Goal: Information Seeking & Learning: Learn about a topic

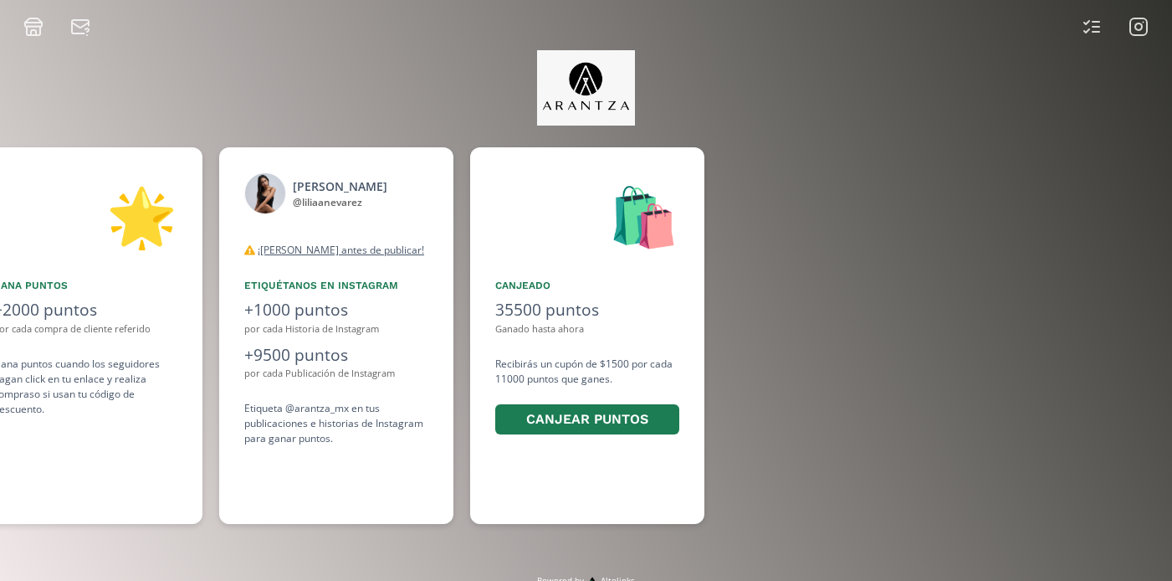
scroll to position [0, 1255]
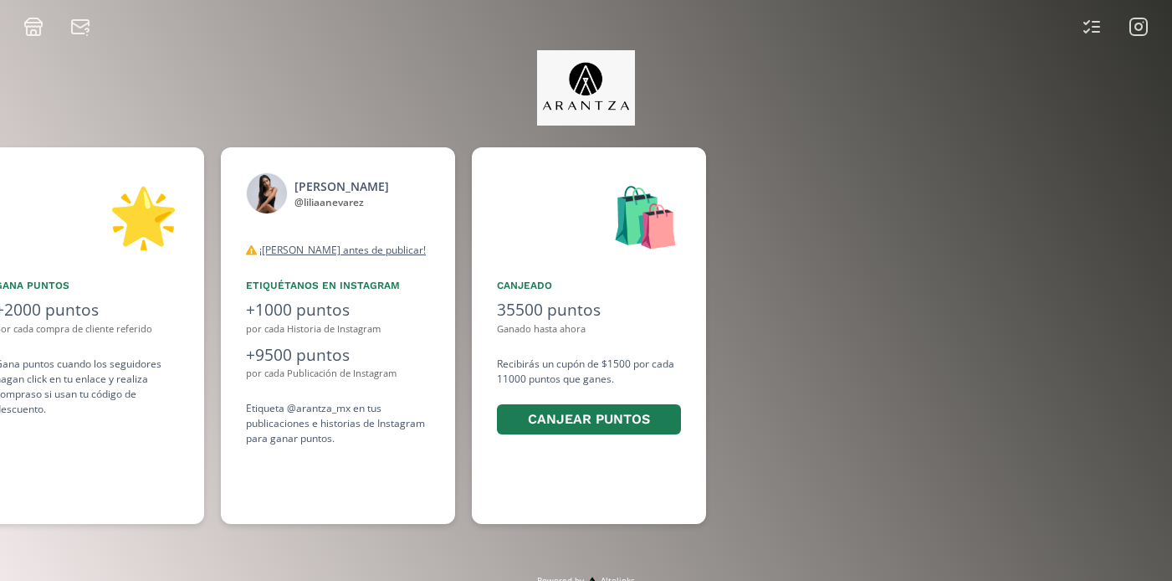
scroll to position [0, 1255]
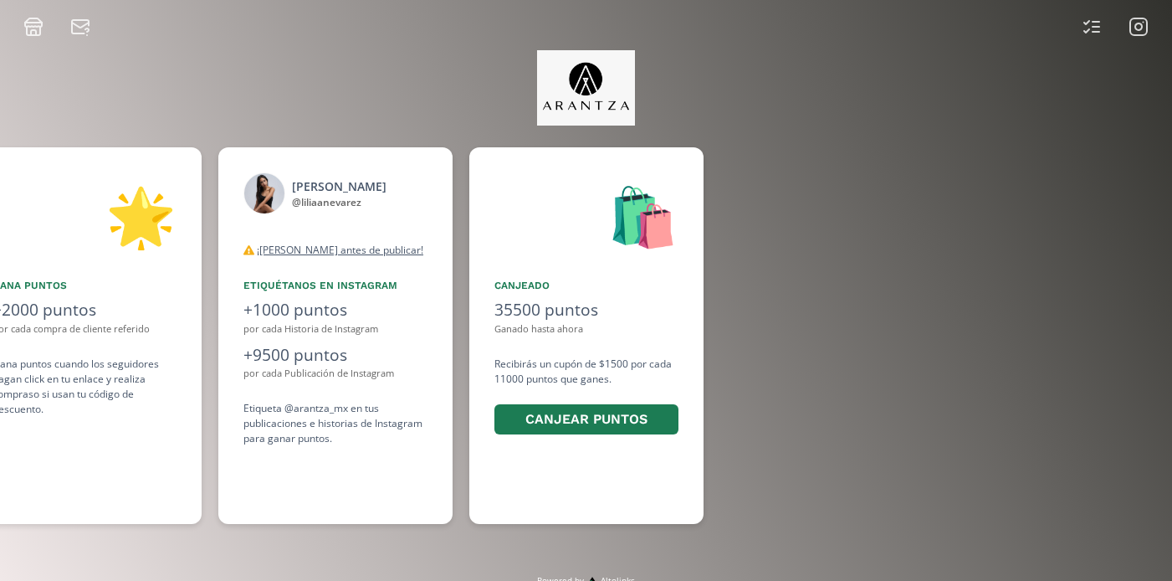
click at [1143, 31] on icon at bounding box center [1139, 27] width 20 height 20
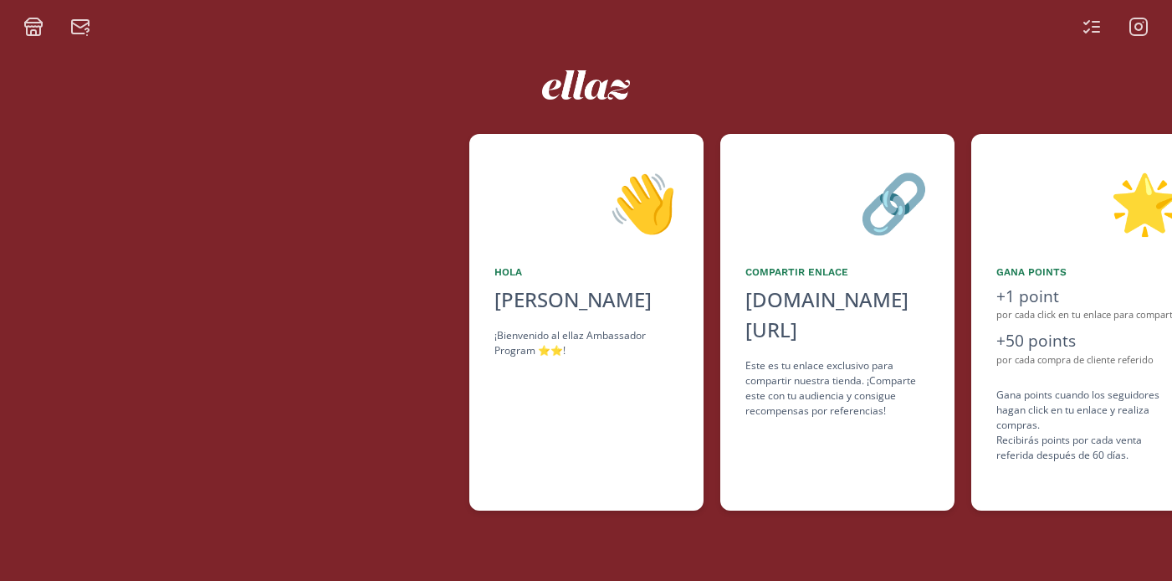
scroll to position [0, 1004]
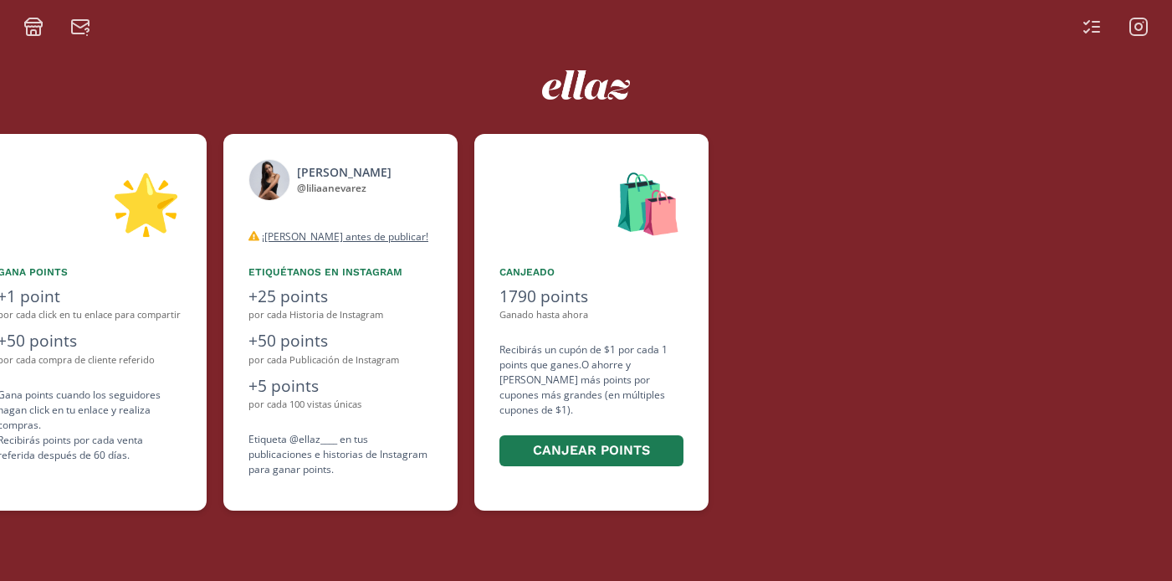
scroll to position [0, 1004]
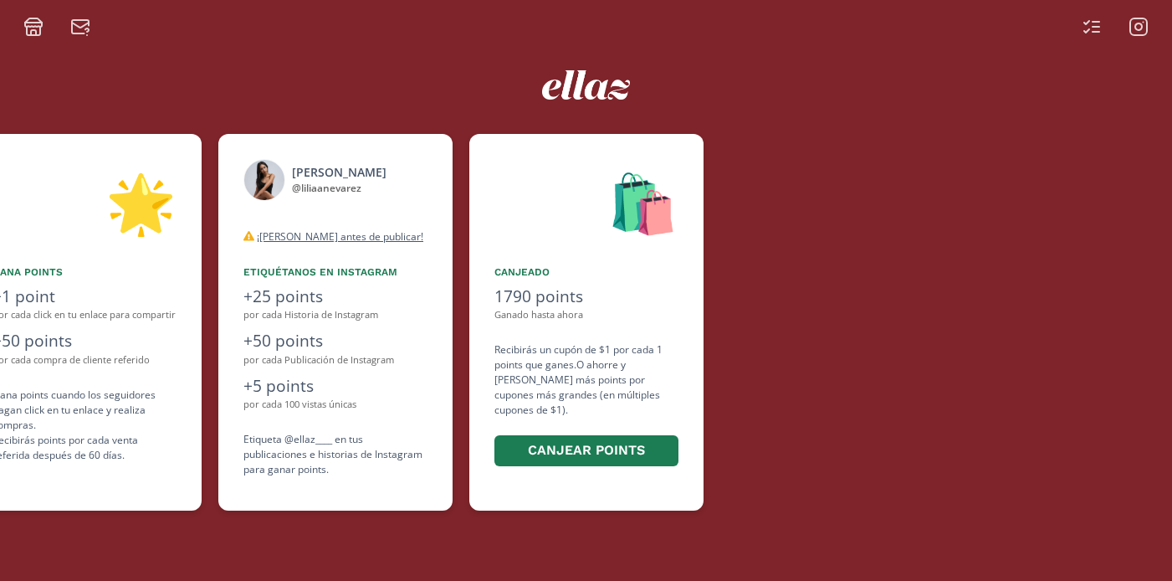
click at [574, 81] on img at bounding box center [586, 84] width 88 height 29
click at [1144, 20] on icon at bounding box center [1139, 27] width 20 height 20
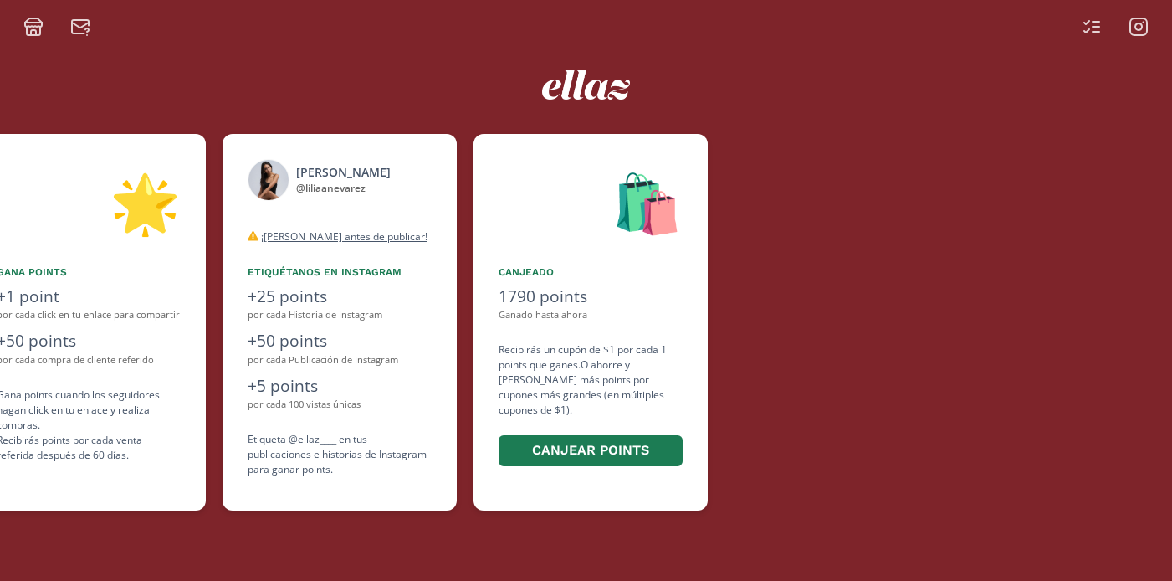
scroll to position [0, 1004]
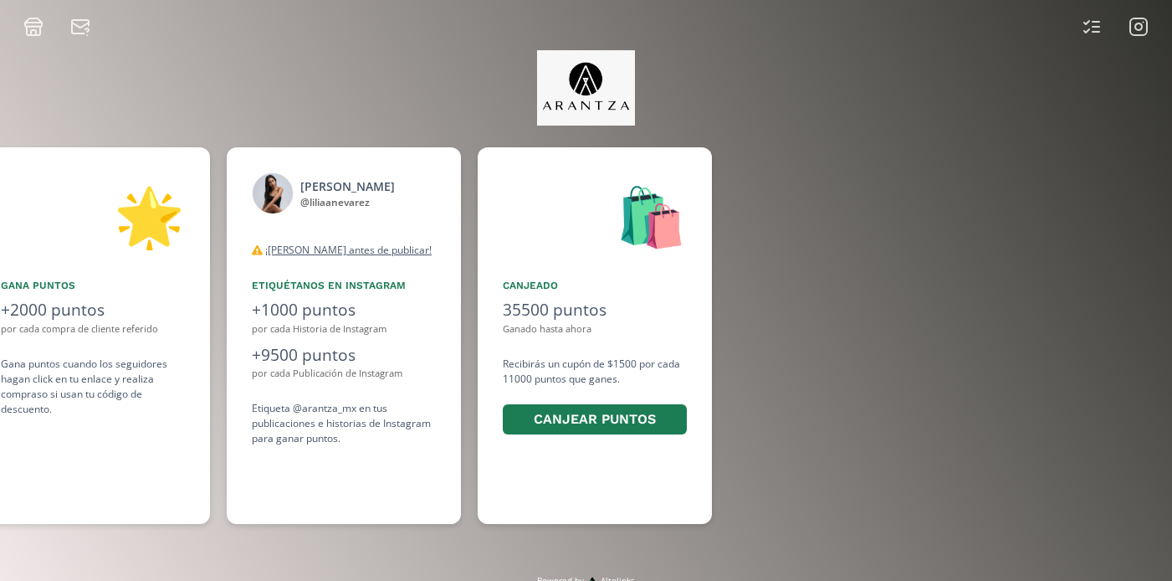
scroll to position [0, 1255]
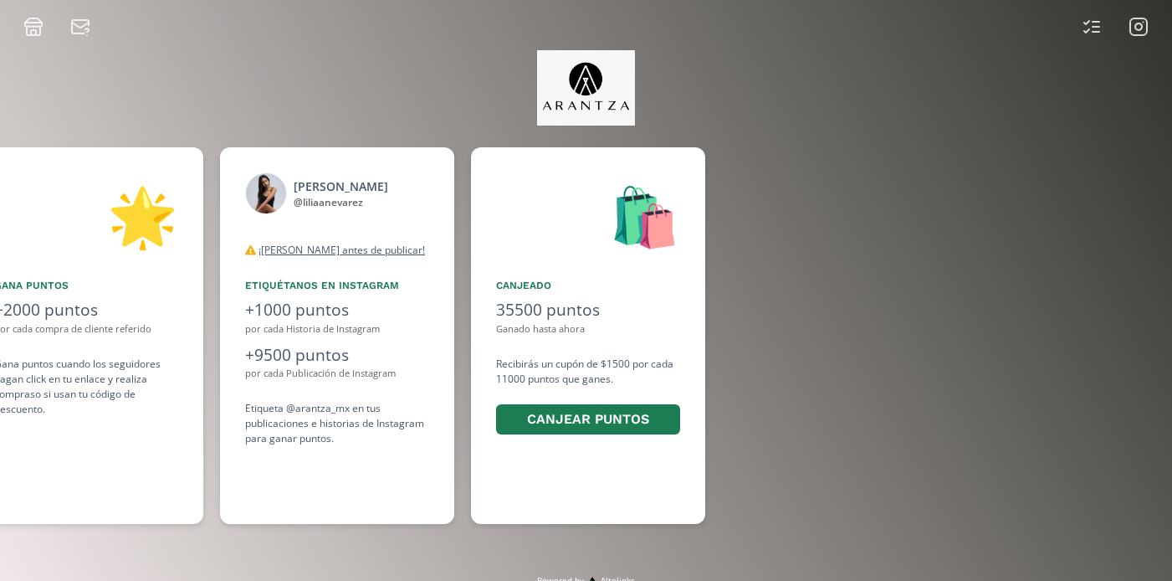
scroll to position [0, 1255]
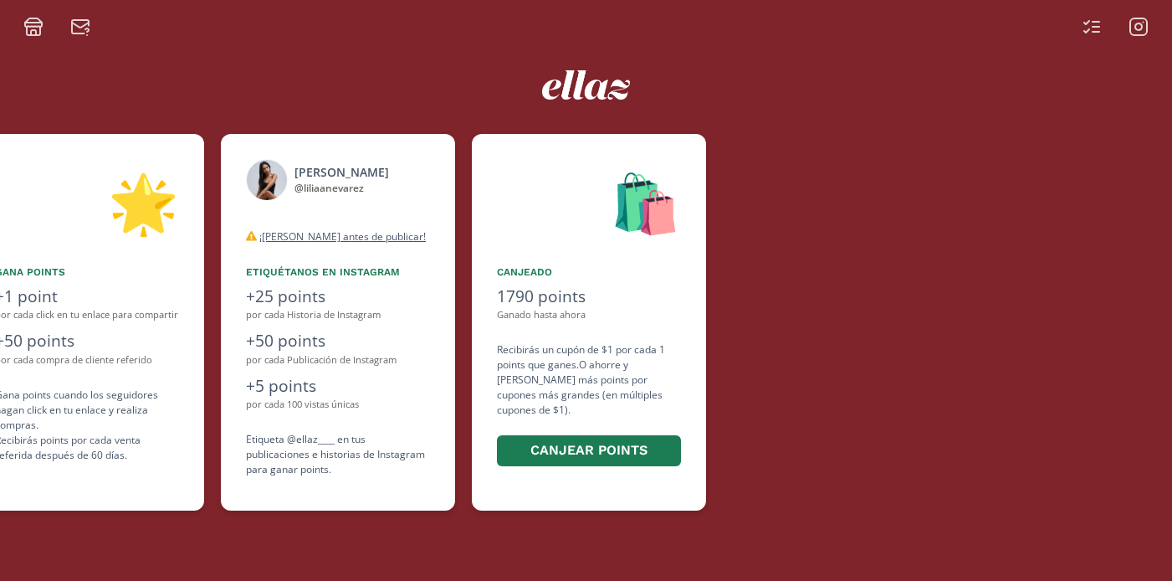
scroll to position [0, 1004]
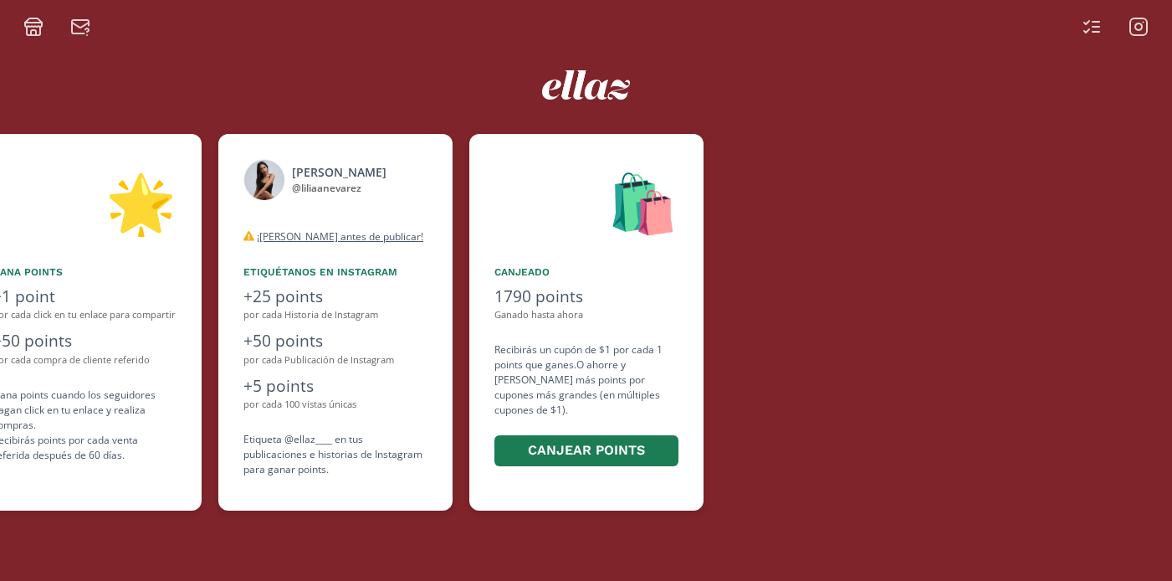
click at [1137, 24] on icon at bounding box center [1139, 27] width 20 height 20
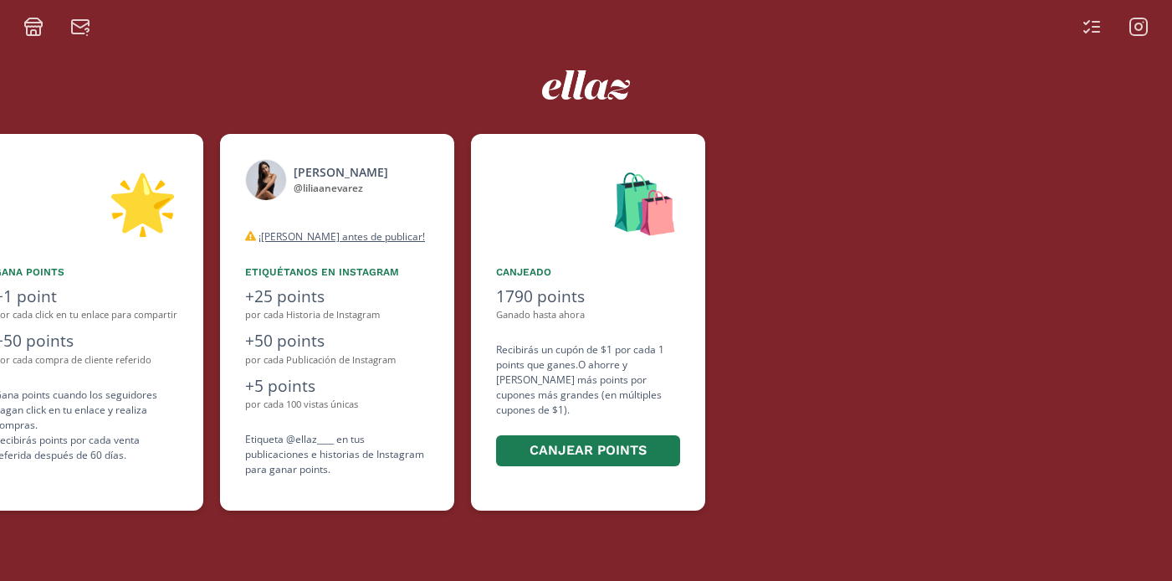
scroll to position [0, 1004]
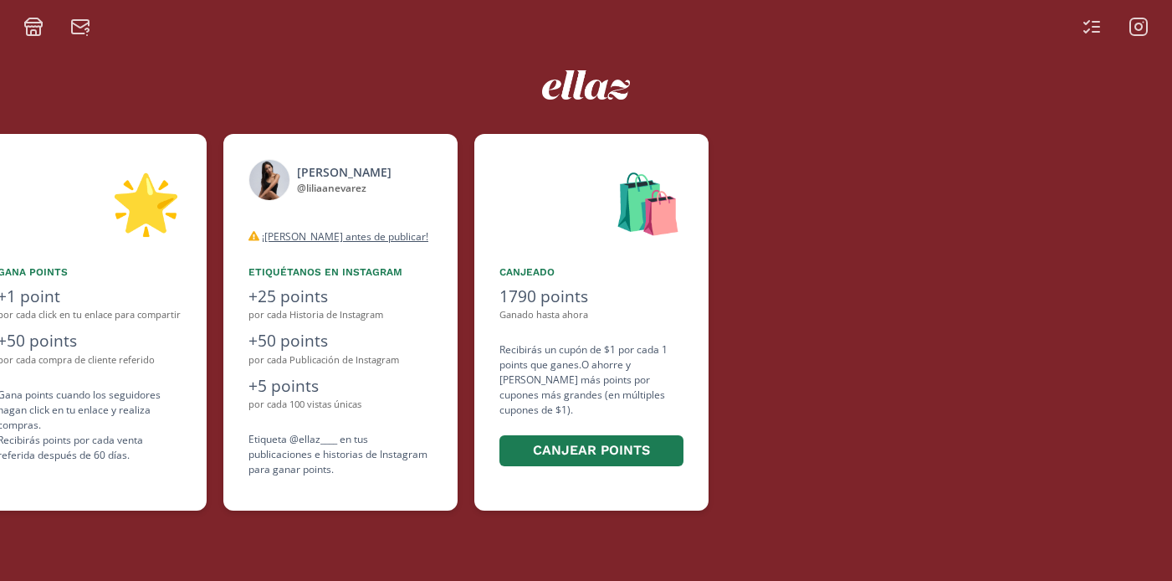
scroll to position [0, 1004]
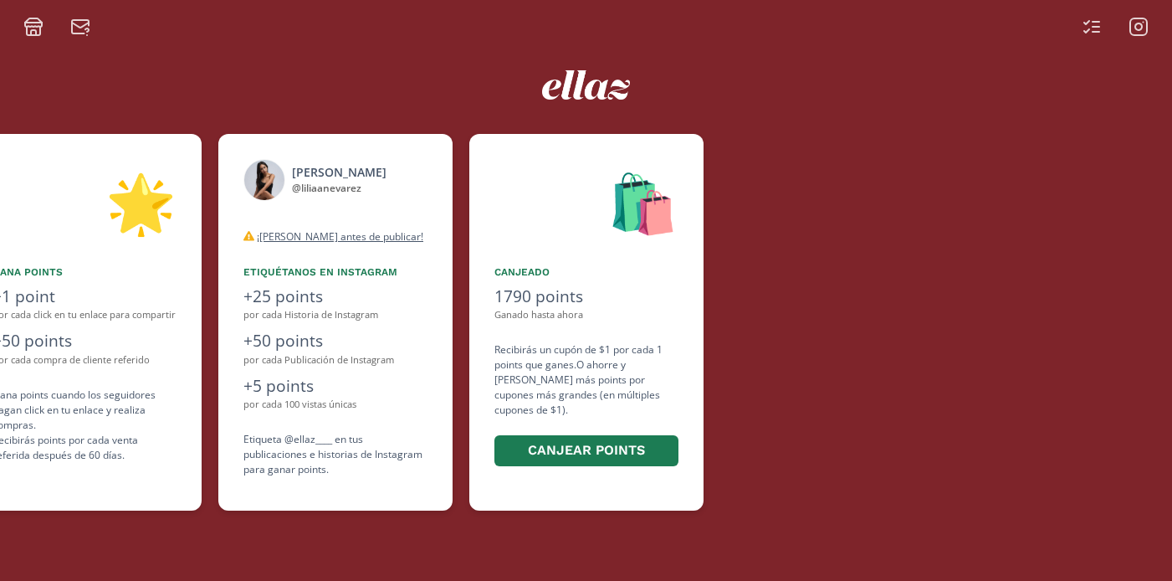
click at [1130, 23] on rect at bounding box center [1138, 26] width 17 height 17
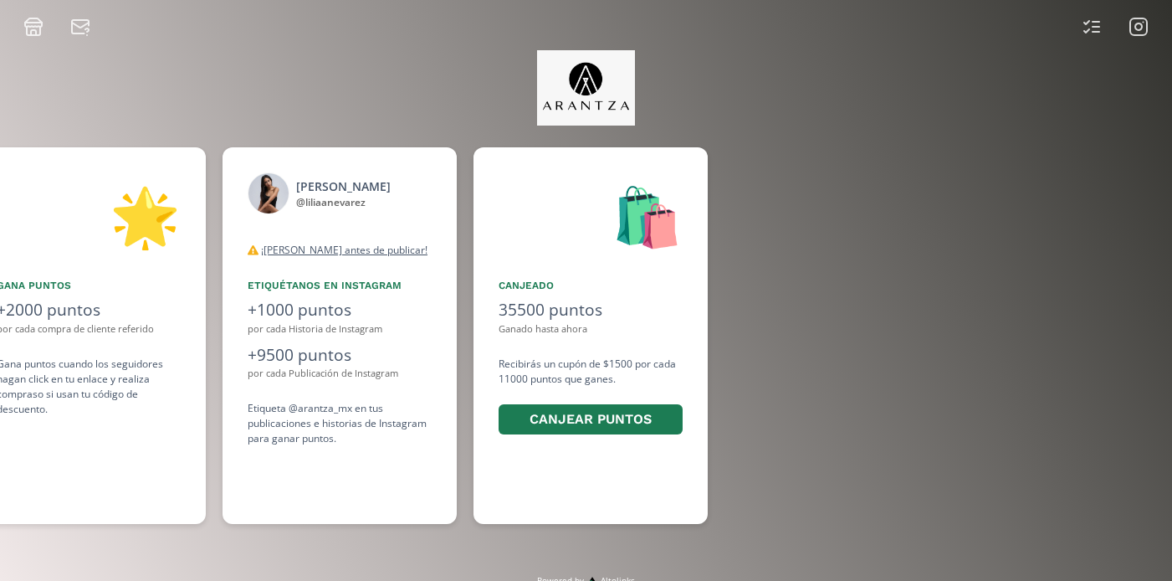
scroll to position [0, 1255]
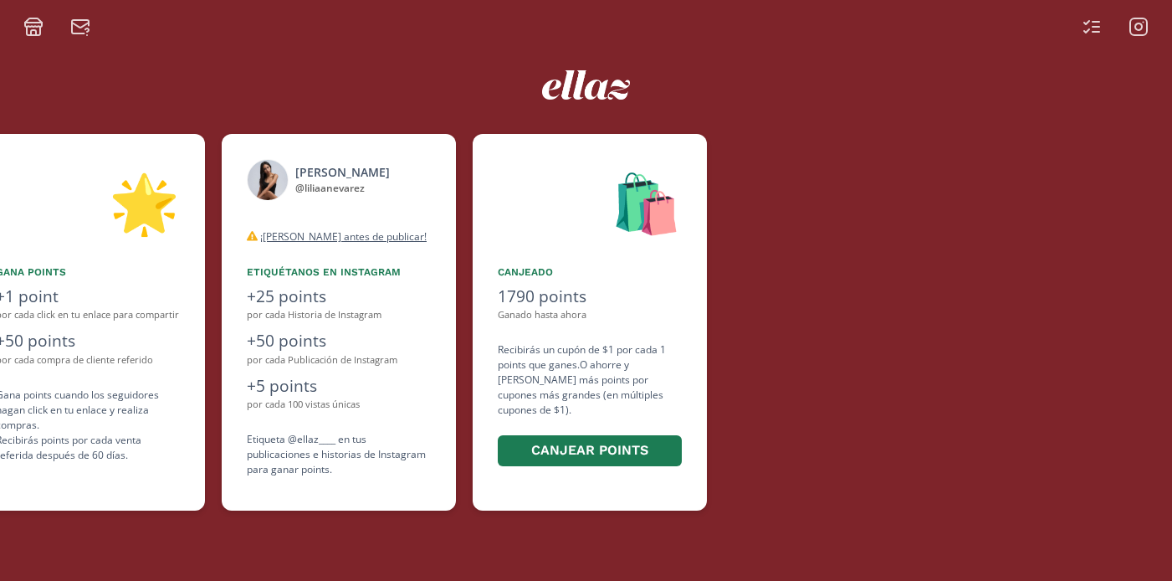
scroll to position [0, 1004]
